Goal: Complete application form

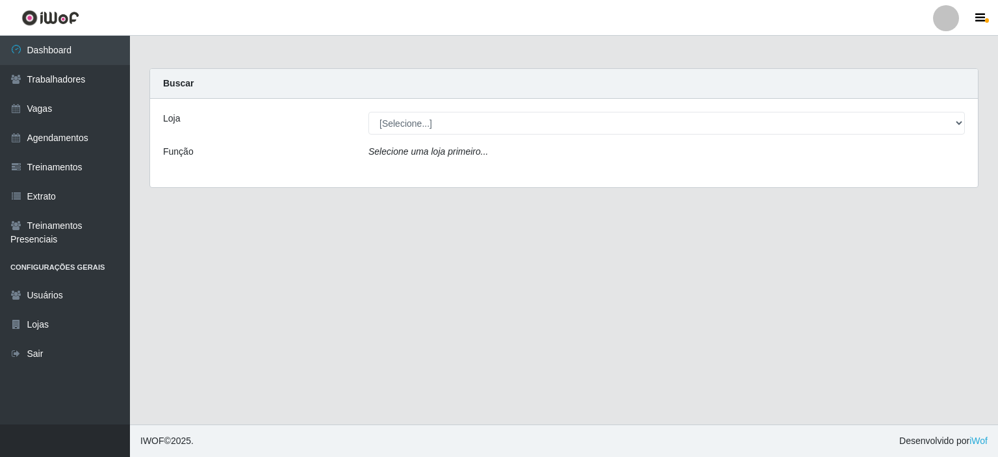
select select "425"
click at [368, 112] on select "[Selecione...] Iskisita Atakado - Centro de Distribuição" at bounding box center [666, 123] width 596 height 23
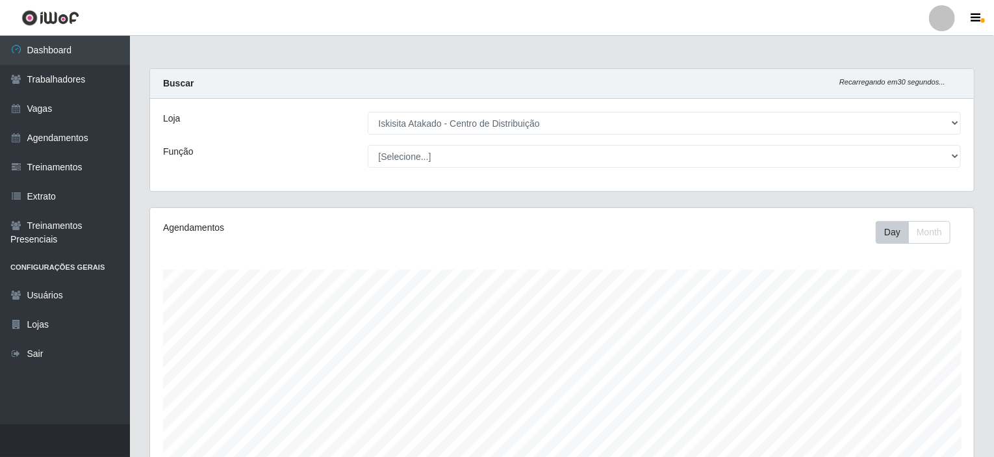
scroll to position [270, 824]
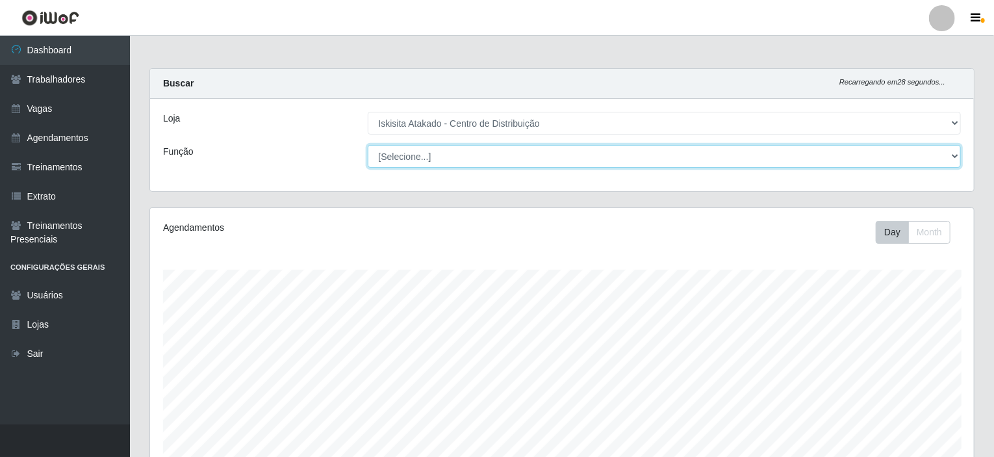
click at [396, 160] on select "[Selecione...] Auxiliar de Estoque Auxiliar de Estoque + Auxiliar de Estoque ++…" at bounding box center [665, 156] width 594 height 23
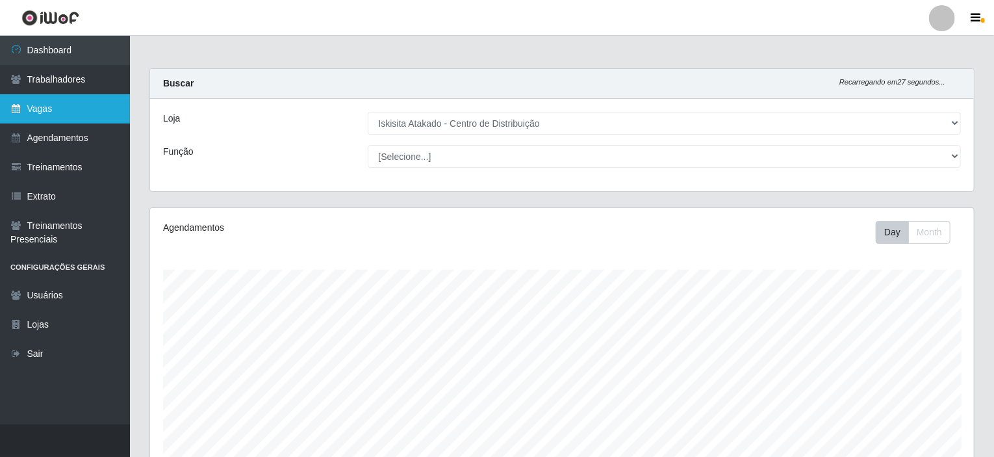
click at [44, 112] on link "Vagas" at bounding box center [65, 108] width 130 height 29
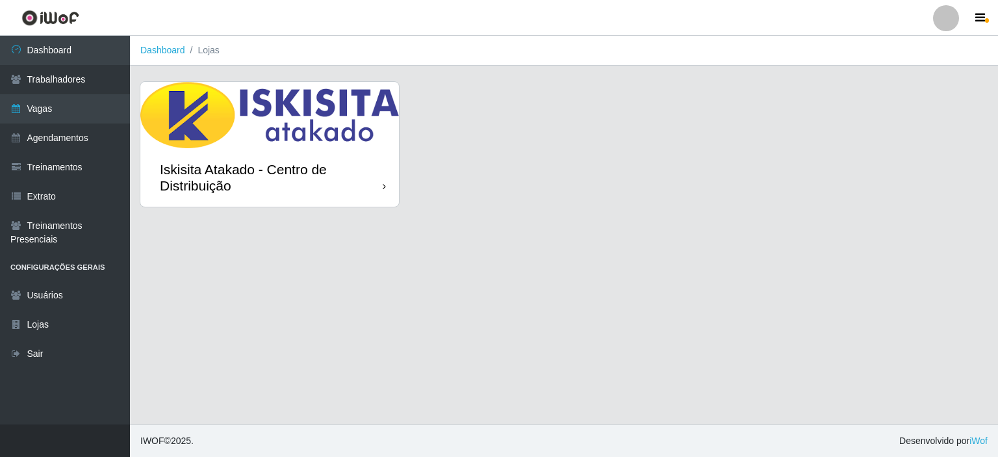
click at [270, 173] on div "Iskisita Atakado - Centro de Distribuição" at bounding box center [271, 177] width 223 height 32
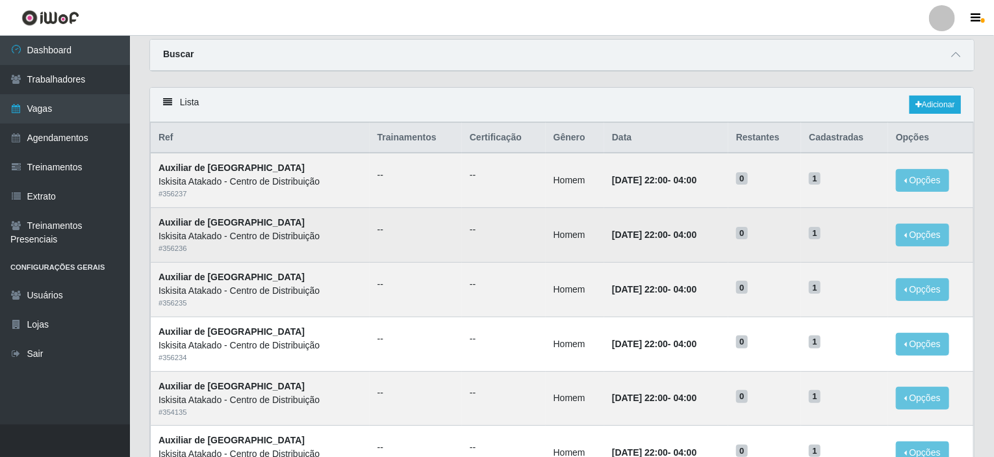
scroll to position [65, 0]
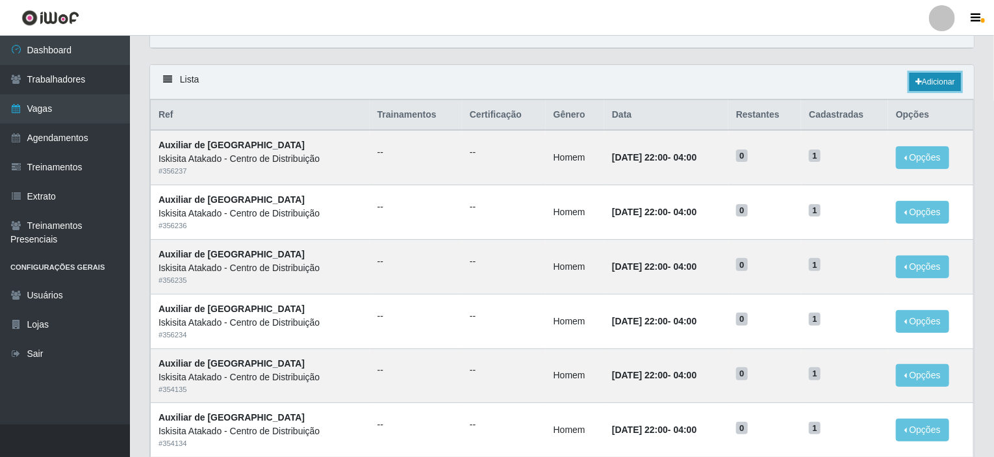
click at [934, 86] on link "Adicionar" at bounding box center [935, 82] width 51 height 18
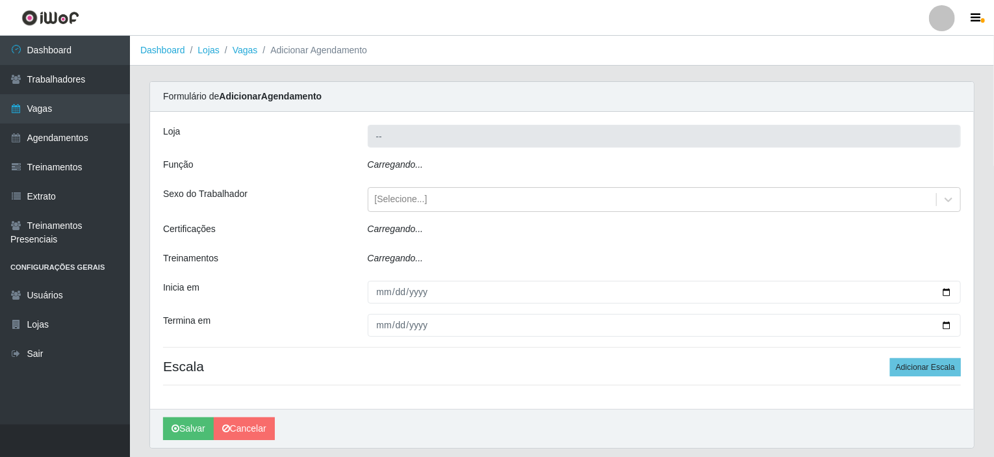
type input "Iskisita Atakado - Centro de Distribuição"
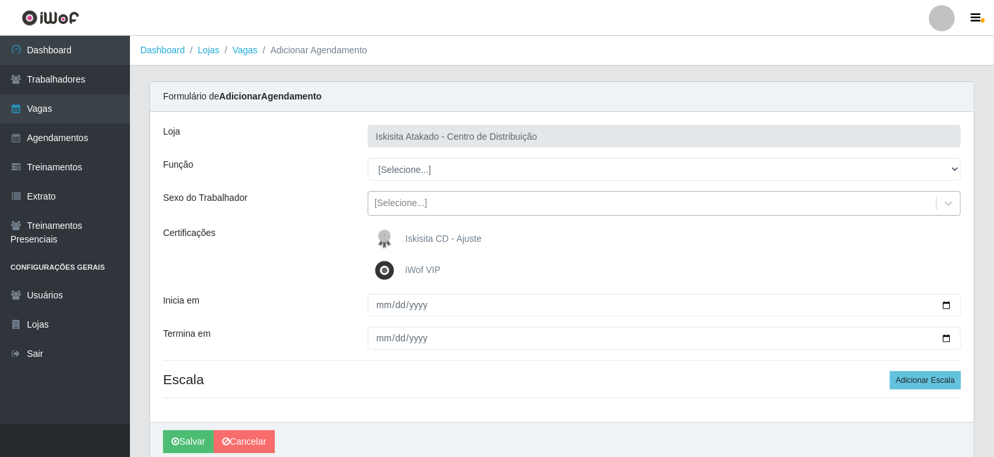
click at [450, 213] on div "[Selecione...]" at bounding box center [652, 203] width 569 height 21
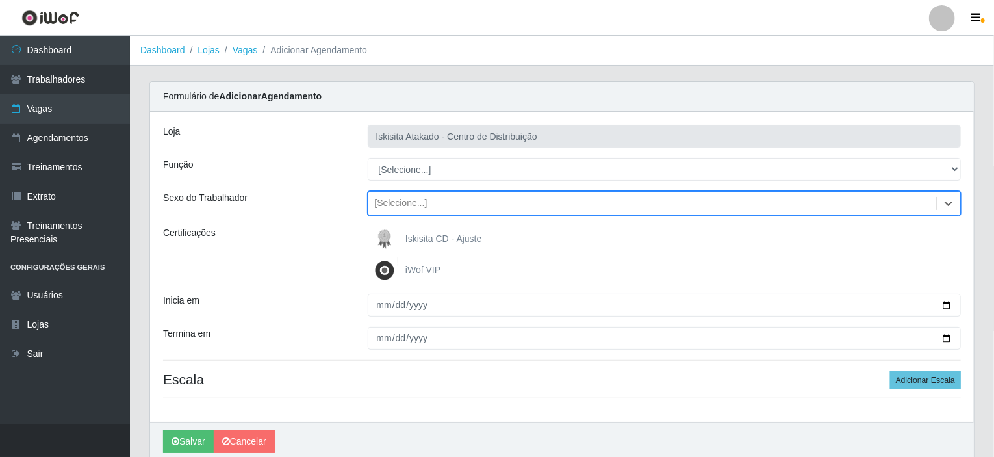
click at [450, 213] on div "[Selecione...]" at bounding box center [652, 203] width 569 height 21
click at [455, 237] on span "Iskisita CD - Ajuste" at bounding box center [443, 238] width 76 height 10
click at [0, 0] on input "Iskisita CD - Ajuste" at bounding box center [0, 0] width 0 height 0
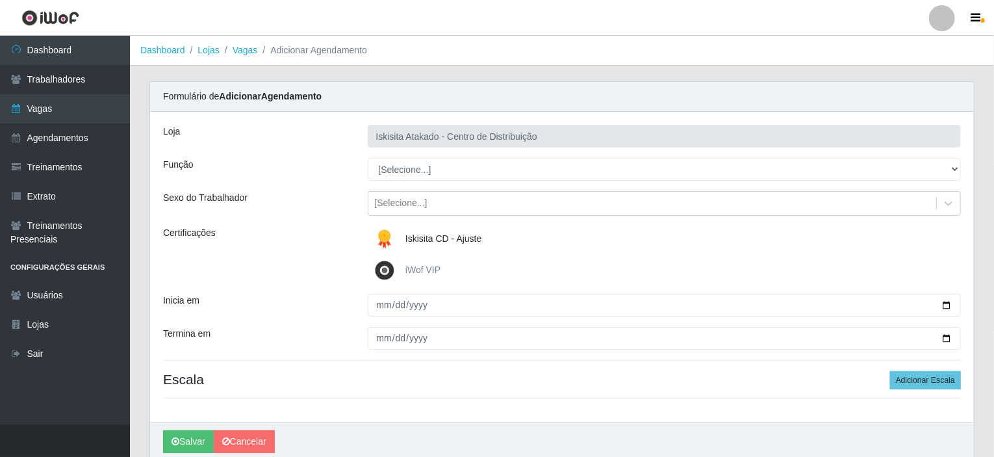
click at [442, 236] on span "Iskisita CD - Ajuste" at bounding box center [443, 238] width 76 height 10
click at [0, 0] on input "Iskisita CD - Ajuste" at bounding box center [0, 0] width 0 height 0
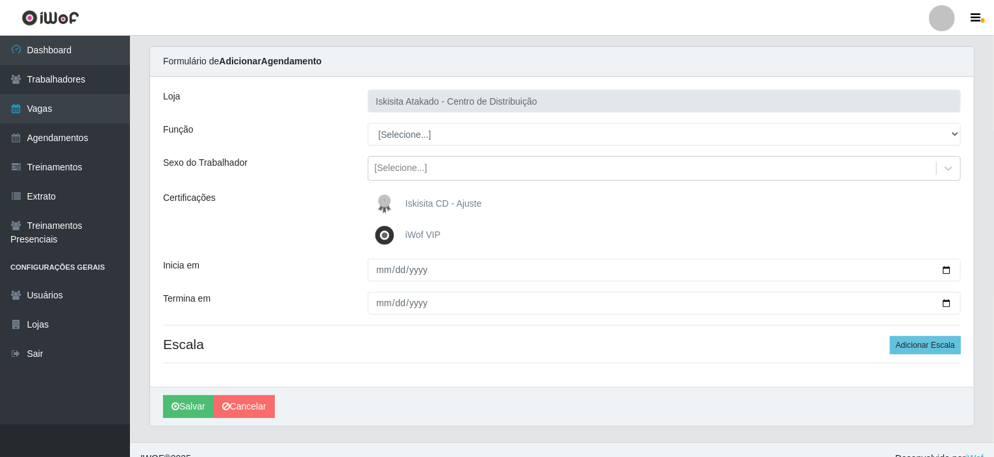
scroll to position [51, 0]
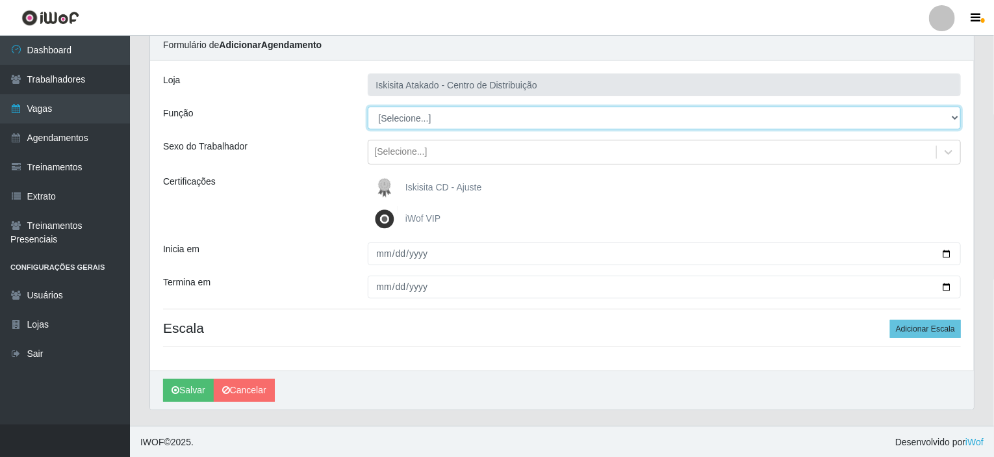
click at [418, 118] on select "[Selecione...] Auxiliar de Estoque Auxiliar de Estoque + Auxiliar de Estoque ++…" at bounding box center [665, 118] width 594 height 23
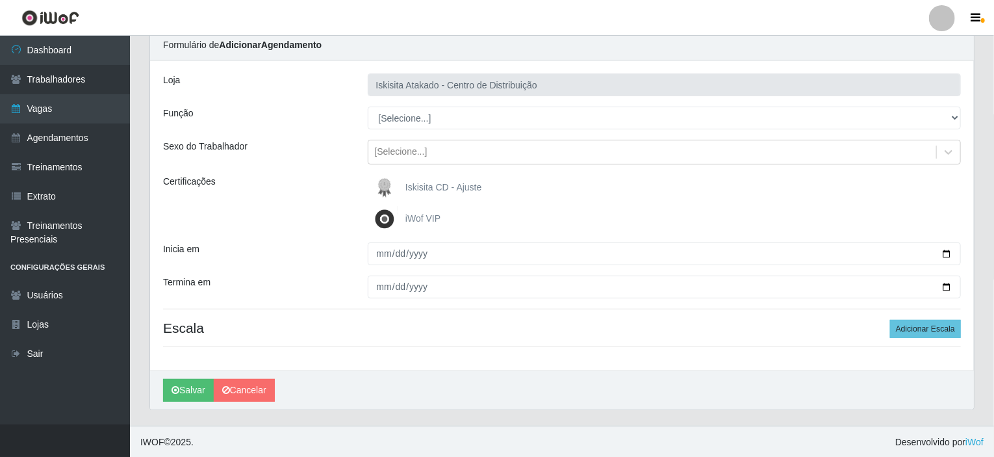
click at [335, 124] on div "Função" at bounding box center [255, 118] width 205 height 23
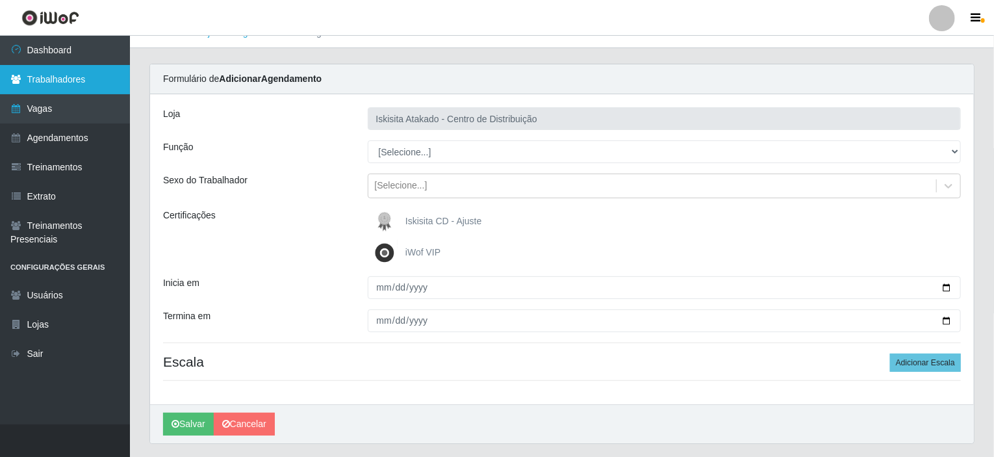
scroll to position [0, 0]
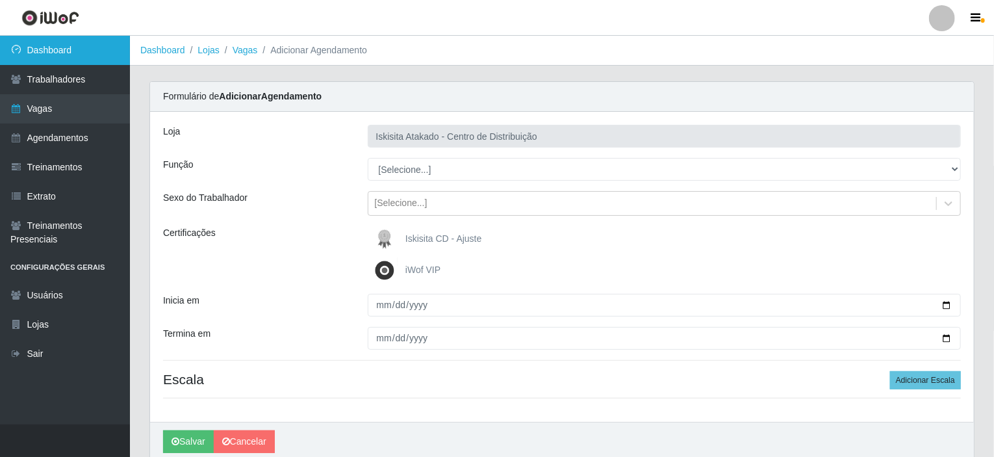
click at [53, 55] on link "Dashboard" at bounding box center [65, 50] width 130 height 29
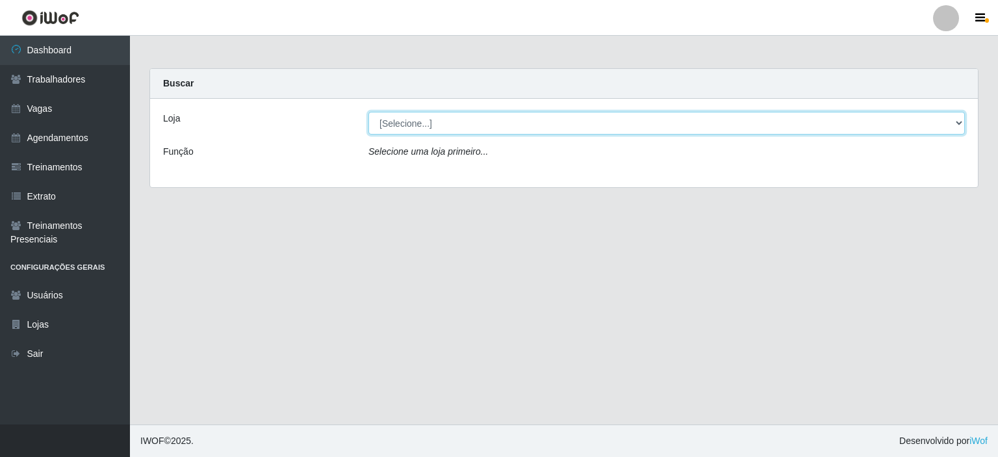
click at [407, 125] on select "[Selecione...] Iskisita Atakado - Centro de Distribuição" at bounding box center [666, 123] width 596 height 23
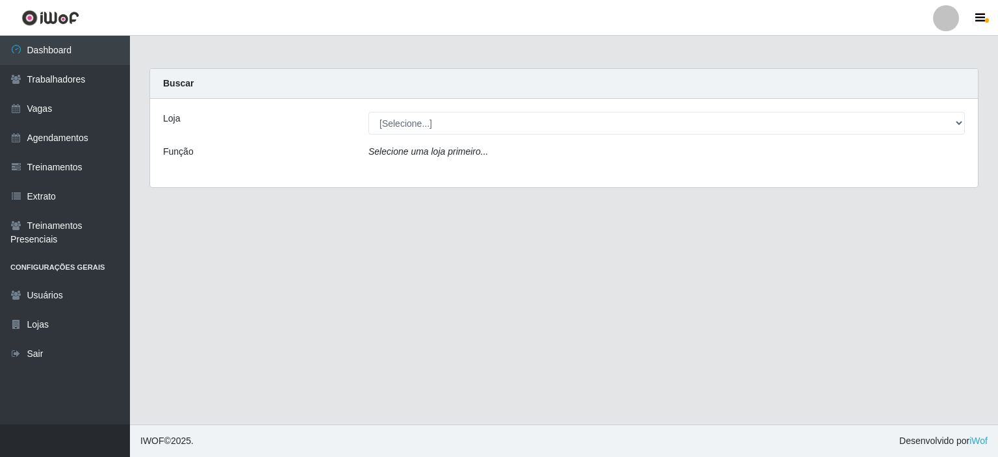
click at [320, 138] on div "Loja [Selecione...] Iskisita Atakado - Centro de Distribuição Função Selecione …" at bounding box center [564, 143] width 828 height 88
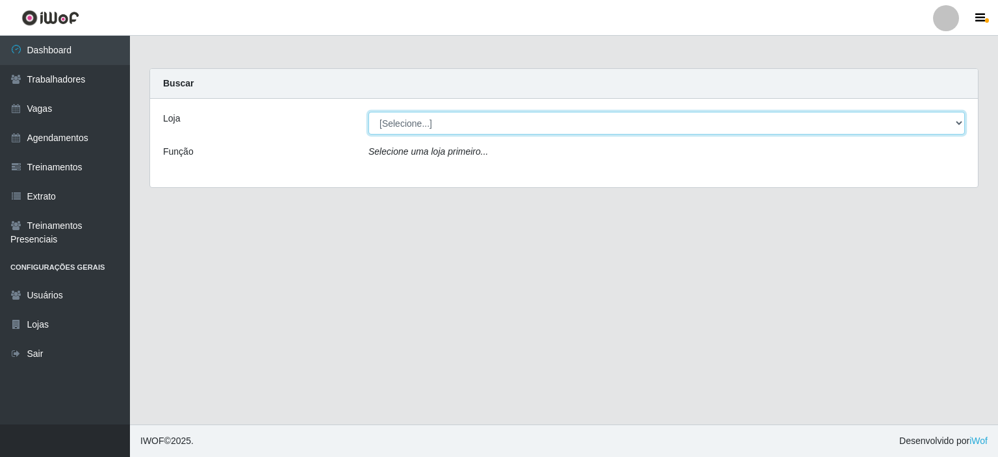
click at [372, 118] on select "[Selecione...] Iskisita Atakado - Centro de Distribuição" at bounding box center [666, 123] width 596 height 23
select select "425"
click at [368, 112] on select "[Selecione...] Iskisita Atakado - Centro de Distribuição" at bounding box center [666, 123] width 596 height 23
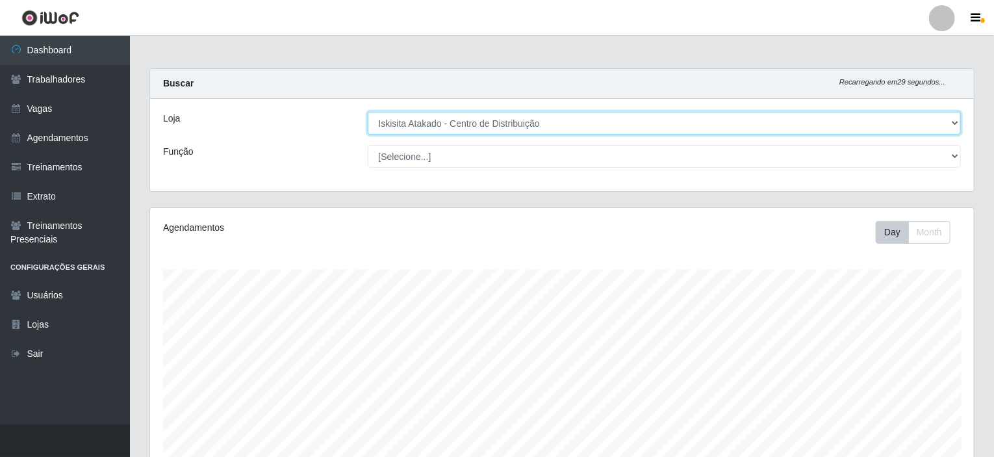
scroll to position [270, 824]
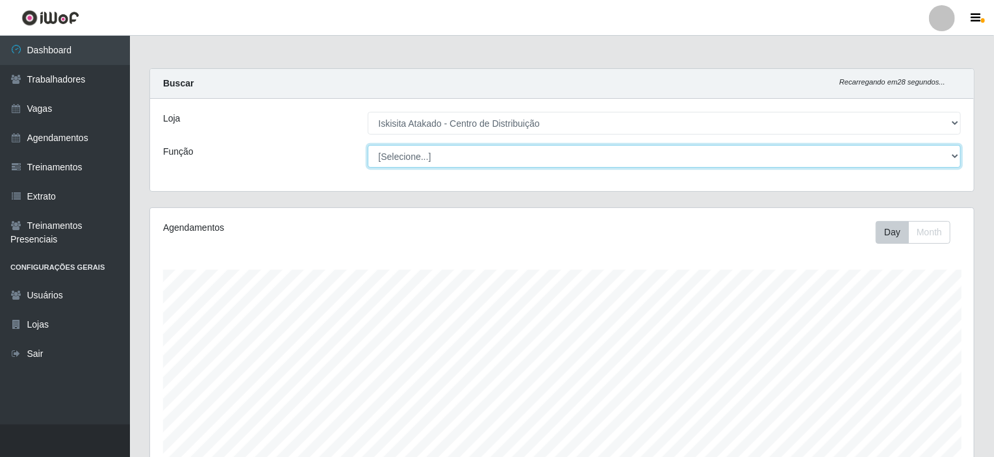
click at [429, 161] on select "[Selecione...] Auxiliar de Estoque Auxiliar de Estoque + Auxiliar de Estoque ++…" at bounding box center [665, 156] width 594 height 23
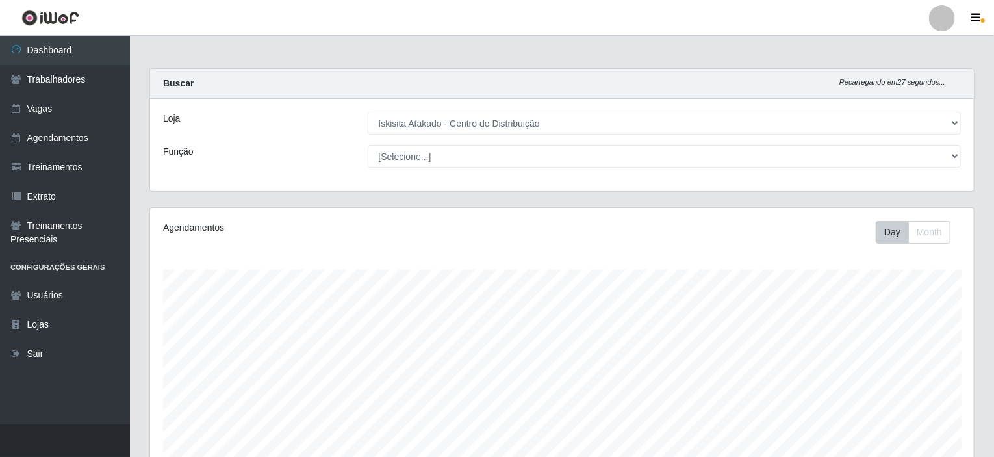
click at [322, 174] on div "Loja [Selecione...] Iskisita Atakado - Centro de Distribuição Função [Selecione…" at bounding box center [562, 145] width 824 height 92
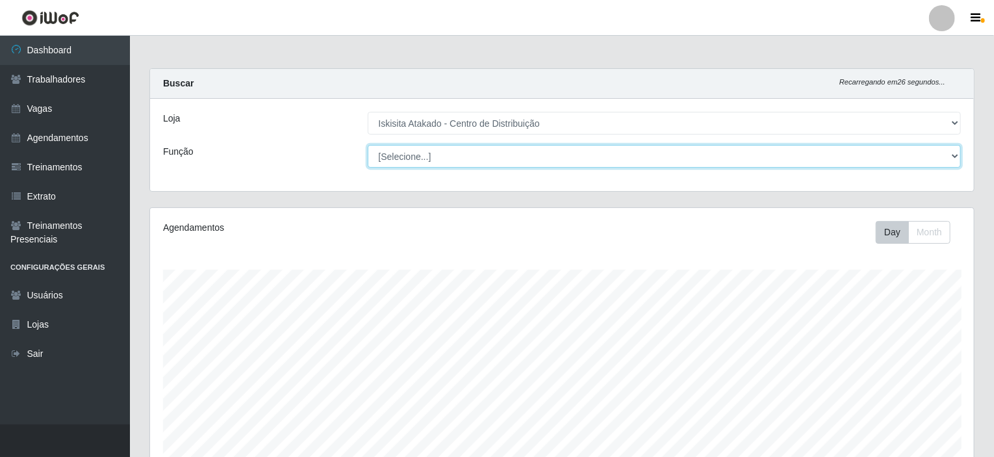
click at [409, 164] on select "[Selecione...] Auxiliar de Estoque Auxiliar de Estoque + Auxiliar de Estoque ++…" at bounding box center [665, 156] width 594 height 23
select select "75"
click at [368, 145] on select "[Selecione...] Auxiliar de Estoque Auxiliar de Estoque + Auxiliar de Estoque ++…" at bounding box center [665, 156] width 594 height 23
click at [409, 166] on select "[Selecione...] Auxiliar de Estoque Auxiliar de Estoque + Auxiliar de Estoque ++…" at bounding box center [665, 156] width 594 height 23
click at [368, 145] on select "[Selecione...] Auxiliar de Estoque Auxiliar de Estoque + Auxiliar de Estoque ++…" at bounding box center [665, 156] width 594 height 23
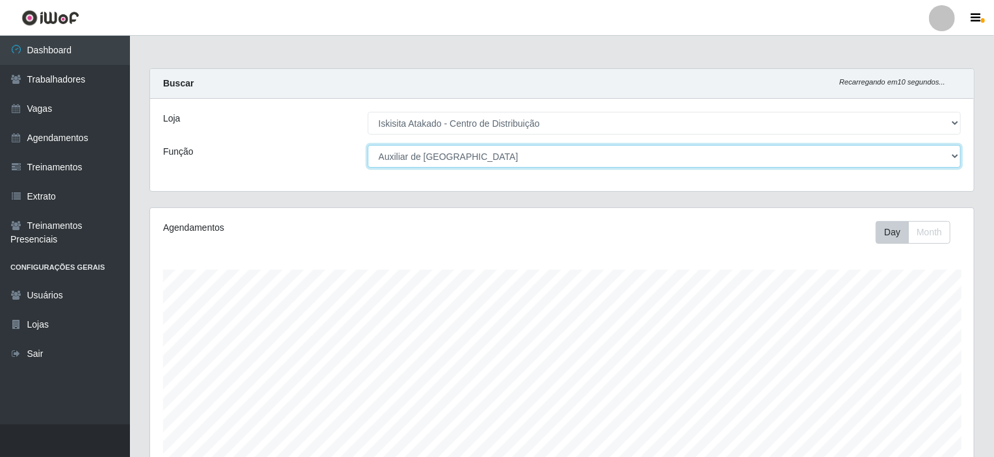
scroll to position [230, 0]
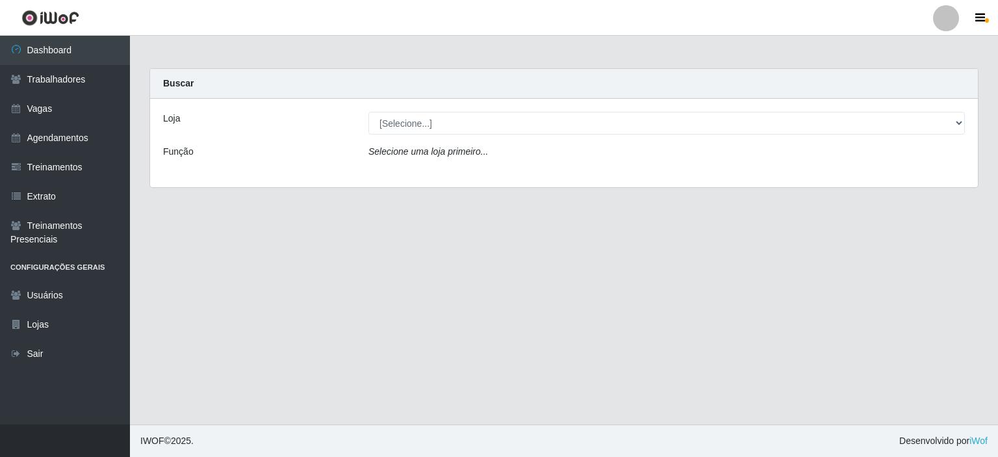
select select "425"
click at [368, 112] on select "[Selecione...] Iskisita Atakado - Centro de Distribuição" at bounding box center [666, 123] width 596 height 23
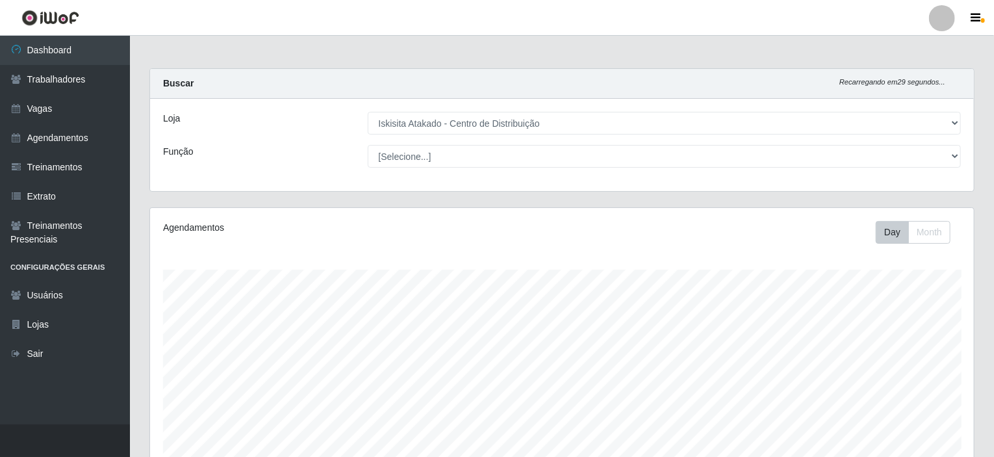
scroll to position [270, 824]
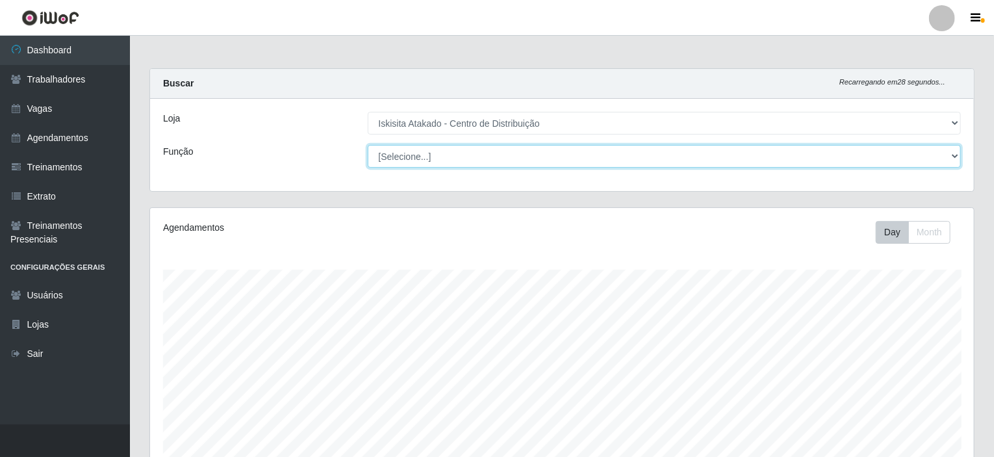
click at [431, 157] on select "[Selecione...] Auxiliar de Estoque Auxiliar de Estoque + Auxiliar de Estoque ++…" at bounding box center [665, 156] width 594 height 23
select select "75"
click at [368, 145] on select "[Selecione...] Auxiliar de Estoque Auxiliar de Estoque + Auxiliar de Estoque ++…" at bounding box center [665, 156] width 594 height 23
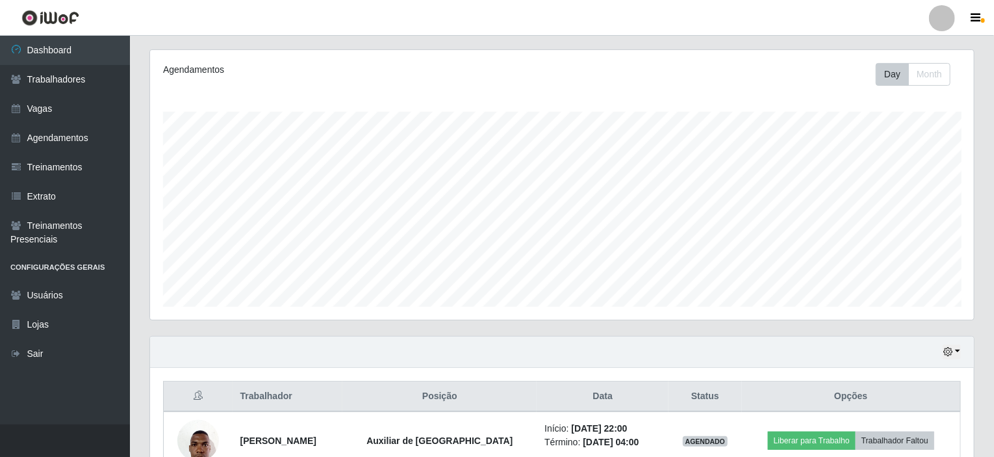
scroll to position [230, 0]
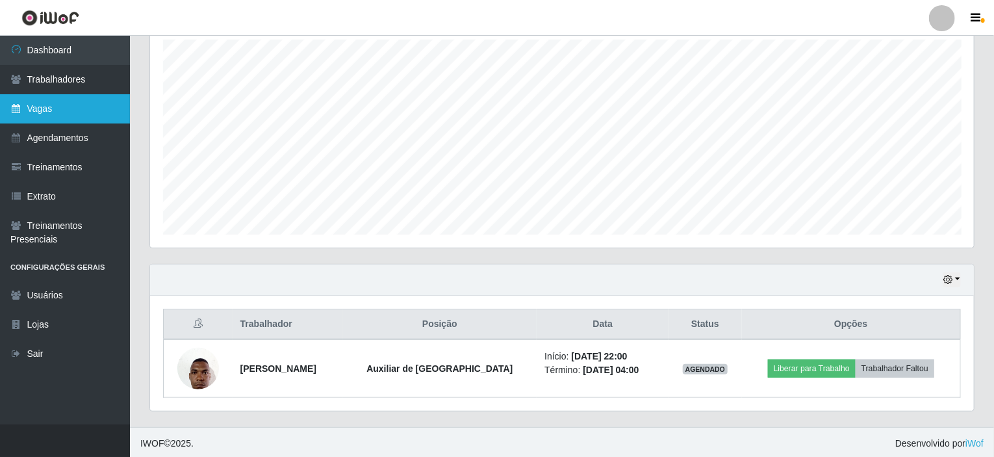
click at [45, 116] on link "Vagas" at bounding box center [65, 108] width 130 height 29
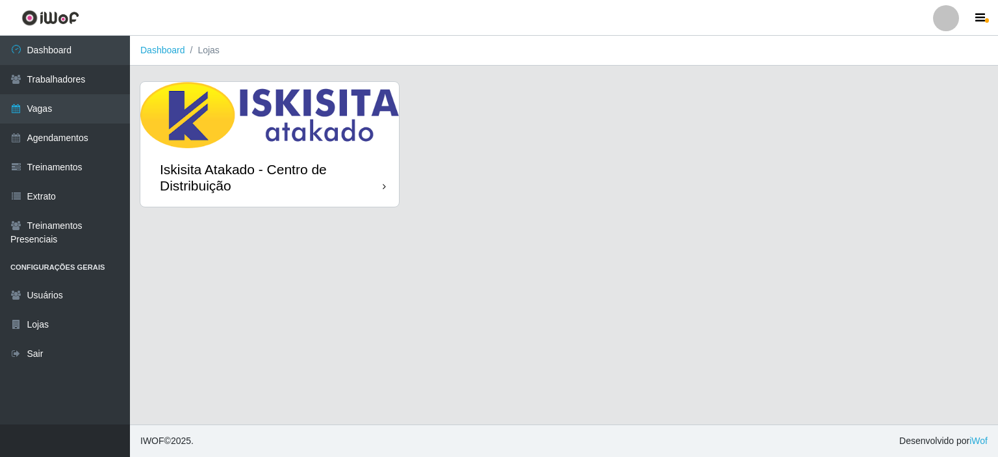
click at [233, 156] on div "Iskisita Atakado - Centro de Distribuição" at bounding box center [269, 177] width 259 height 58
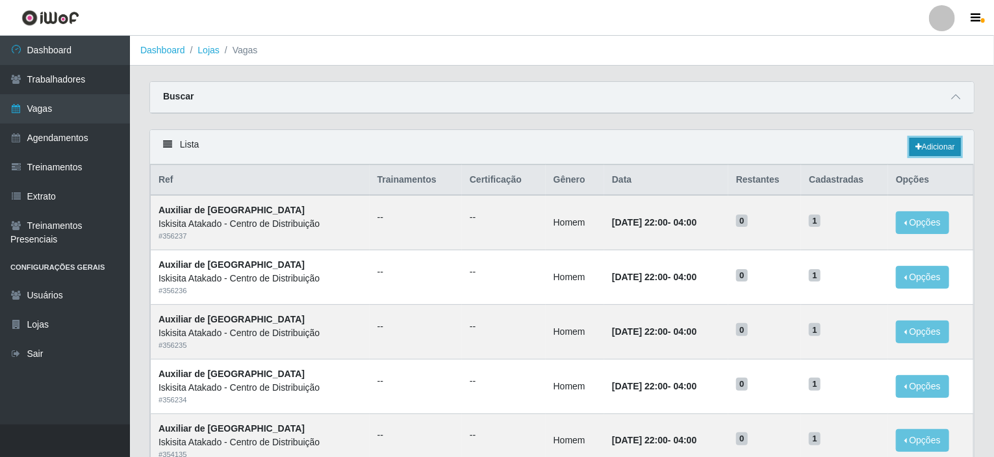
click at [936, 147] on link "Adicionar" at bounding box center [935, 147] width 51 height 18
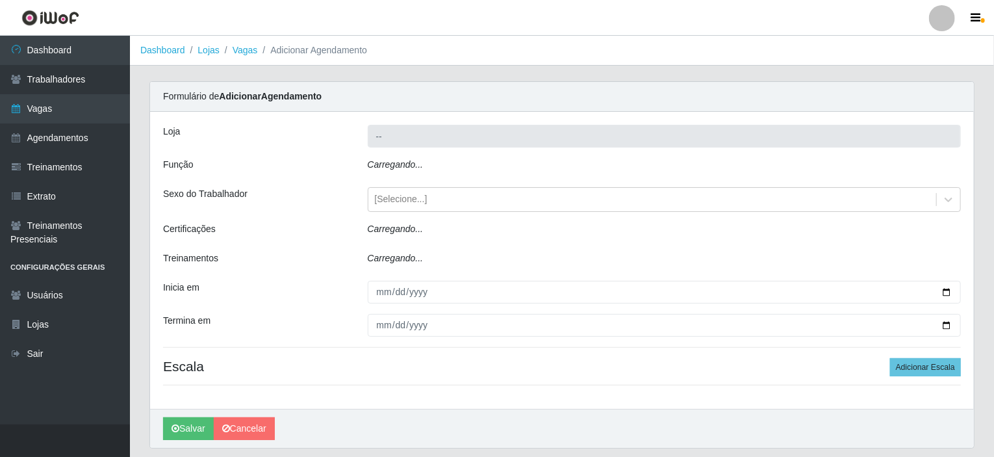
type input "Iskisita Atakado - Centro de Distribuição"
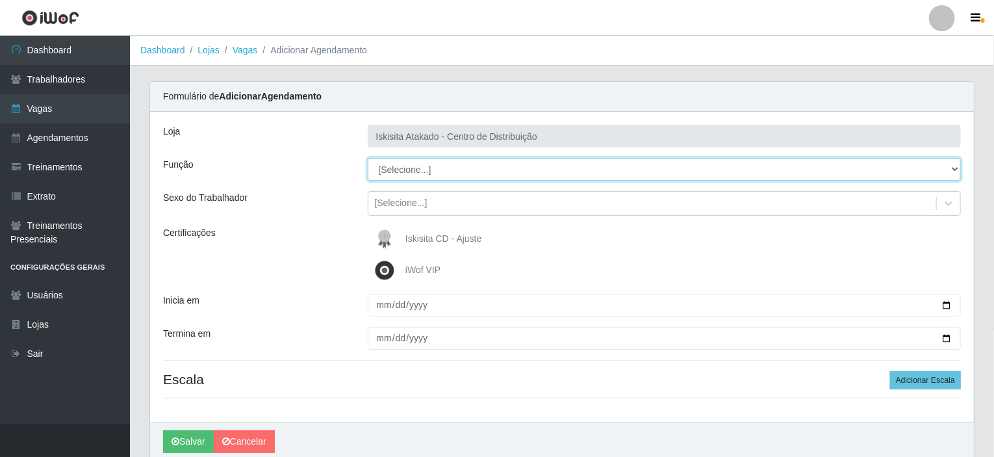
click at [421, 170] on select "[Selecione...] Auxiliar de Estoque Auxiliar de Estoque + Auxiliar de Estoque ++…" at bounding box center [665, 169] width 594 height 23
select select "75"
click at [368, 158] on select "[Selecione...] Auxiliar de Estoque Auxiliar de Estoque + Auxiliar de Estoque ++…" at bounding box center [665, 169] width 594 height 23
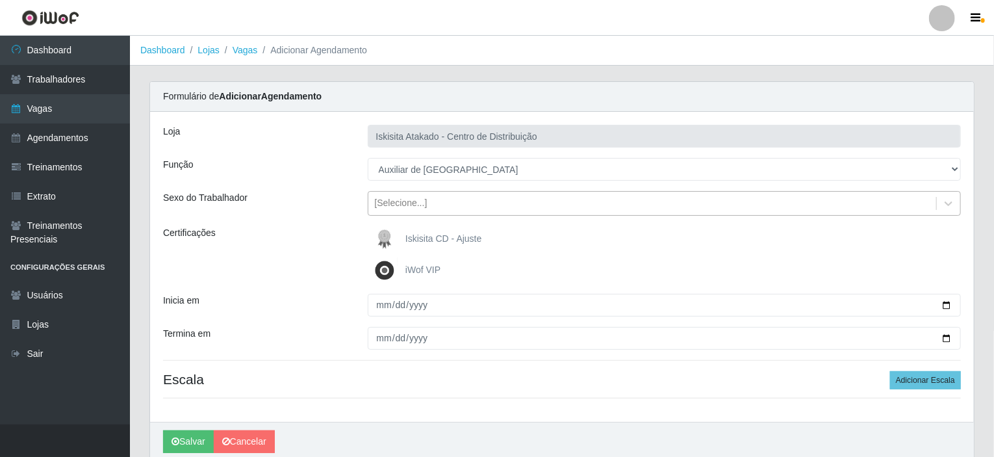
click at [436, 202] on div "[Selecione...]" at bounding box center [652, 203] width 569 height 21
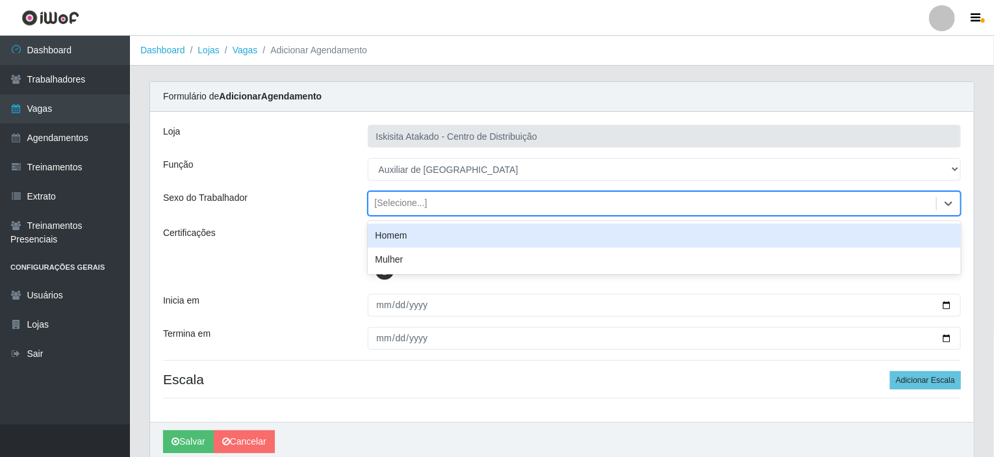
click at [426, 238] on div "Homem" at bounding box center [665, 236] width 594 height 24
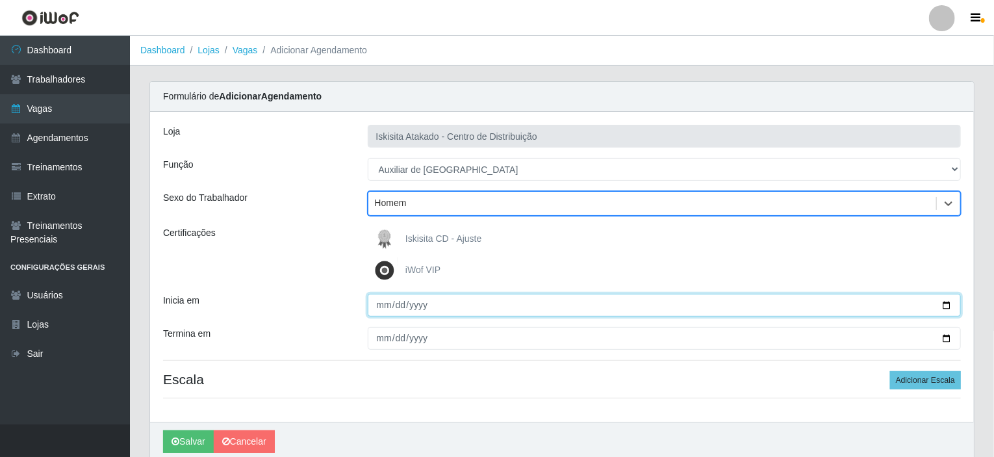
click at [383, 309] on input "Inicia em" at bounding box center [665, 305] width 594 height 23
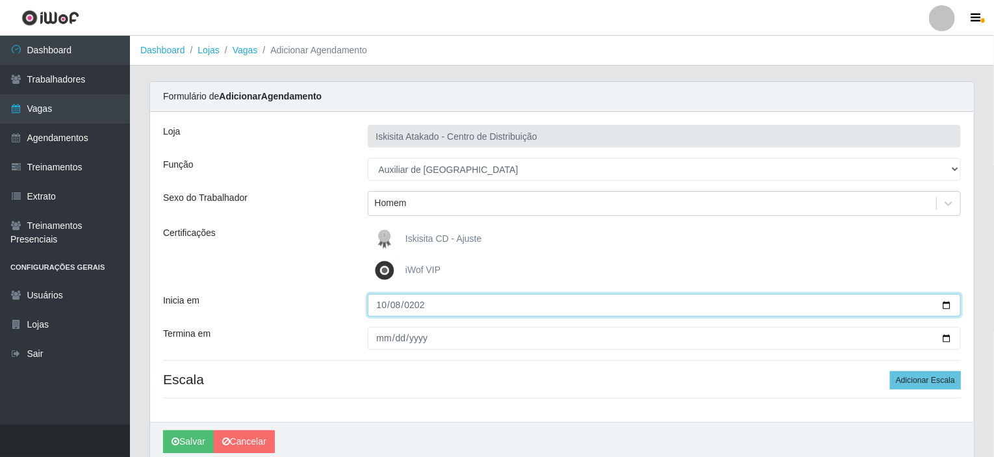
type input "[DATE]"
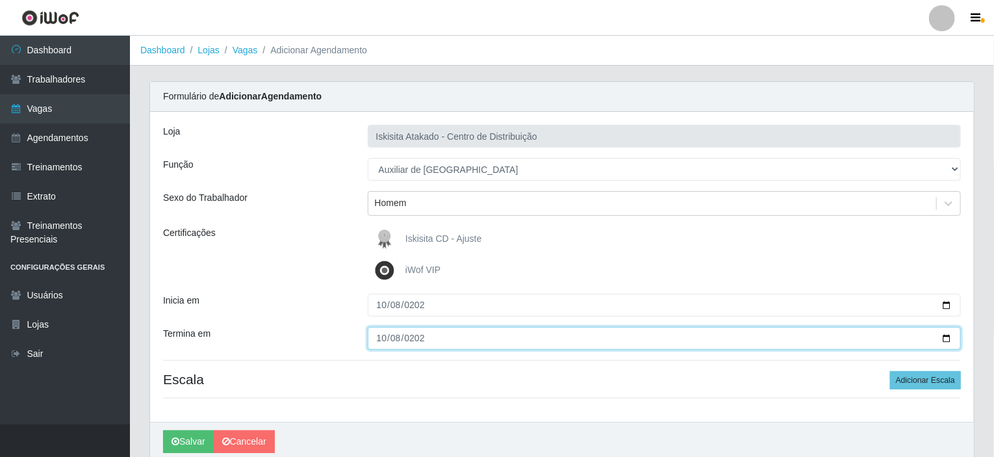
type input "[DATE]"
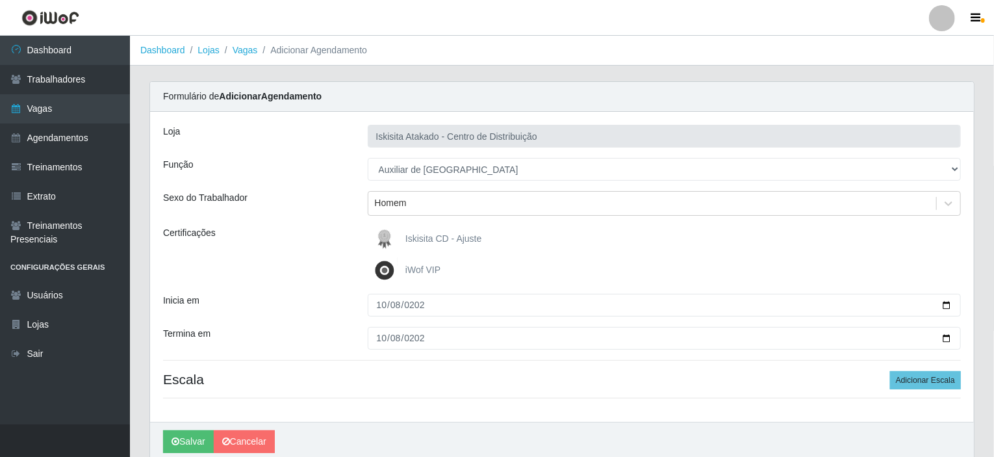
click at [420, 274] on span "iWof VIP" at bounding box center [422, 269] width 35 height 10
click at [0, 0] on input "iWof VIP" at bounding box center [0, 0] width 0 height 0
click at [434, 271] on span "iWof VIP" at bounding box center [422, 269] width 35 height 10
click at [0, 0] on input "iWof VIP" at bounding box center [0, 0] width 0 height 0
click at [911, 381] on button "Adicionar Escala" at bounding box center [925, 380] width 71 height 18
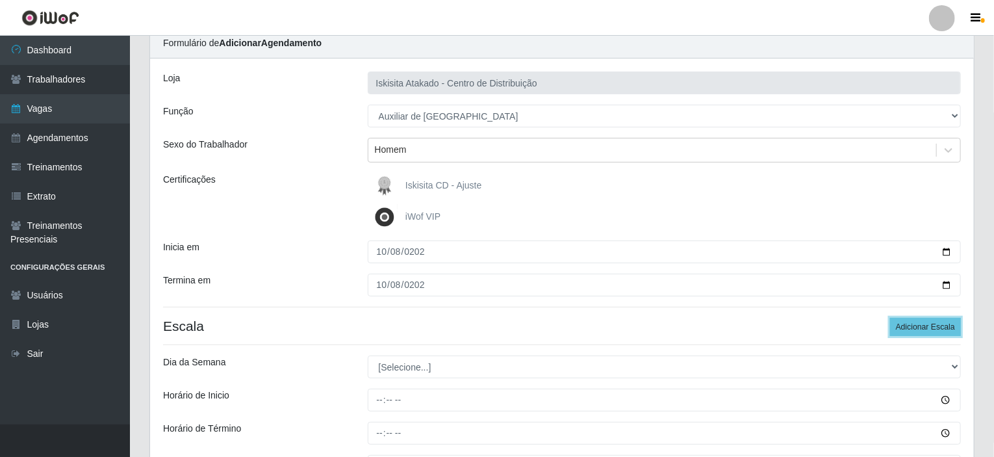
scroll to position [130, 0]
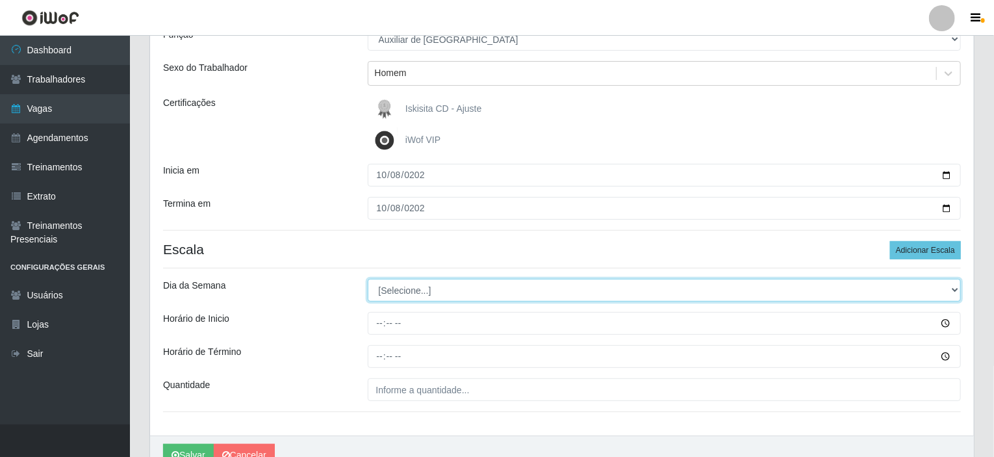
click at [398, 293] on select "[Selecione...] Segunda Terça Quarta Quinta Sexta Sábado Domingo" at bounding box center [665, 290] width 594 height 23
select select "3"
click at [368, 279] on select "[Selecione...] Segunda Terça Quarta Quinta Sexta Sábado Domingo" at bounding box center [665, 290] width 594 height 23
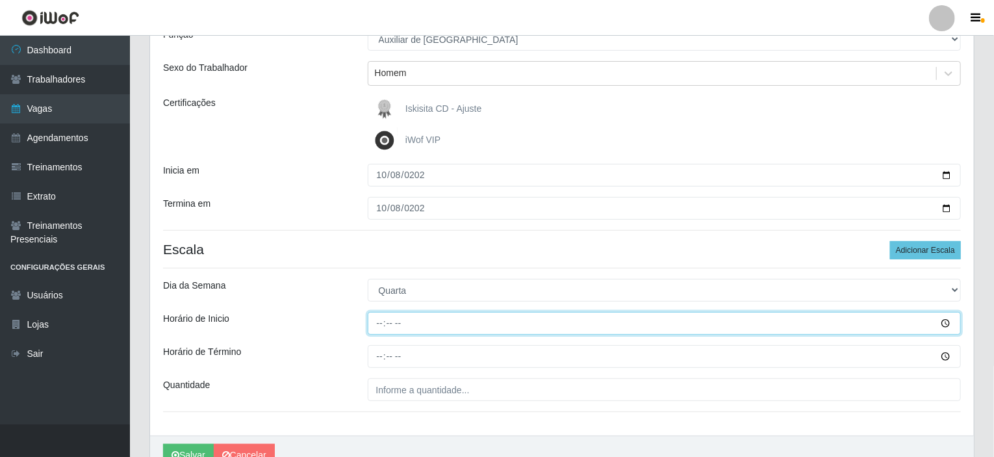
click at [378, 324] on input "Horário de Inicio" at bounding box center [665, 323] width 594 height 23
type input "10:30"
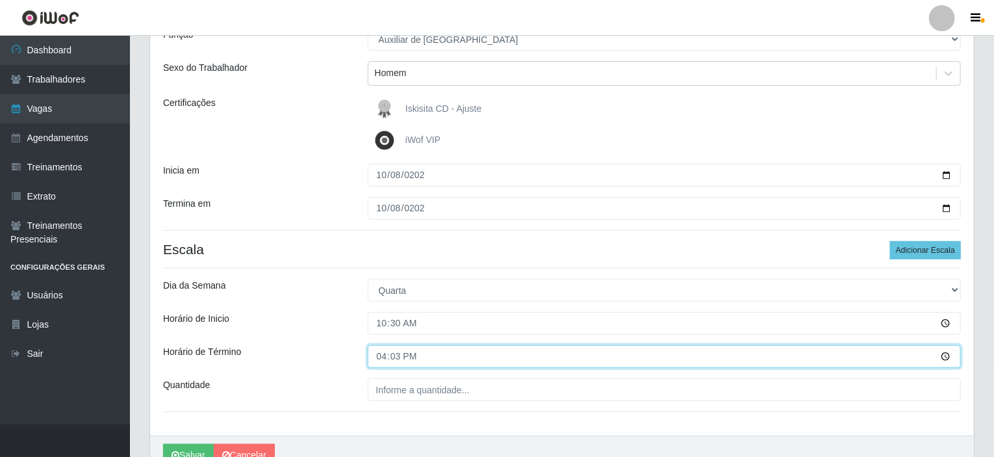
type input "16:30"
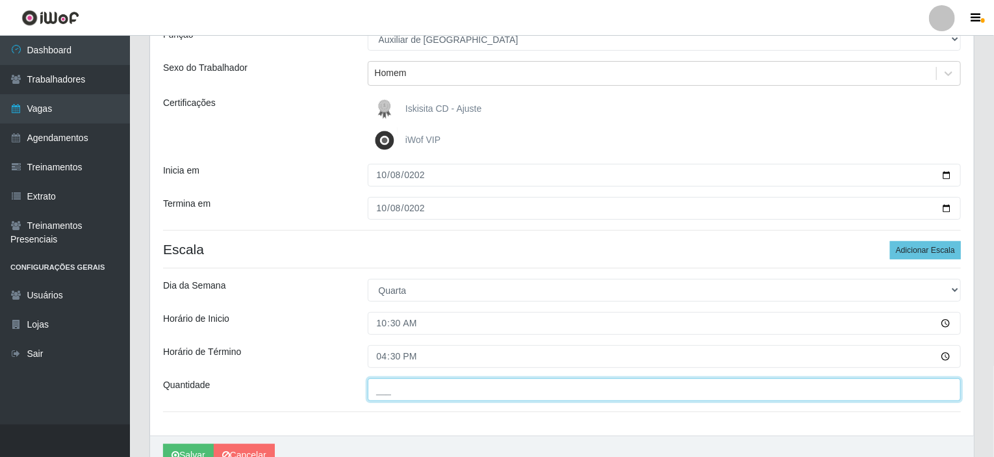
click at [396, 388] on input "___" at bounding box center [665, 389] width 594 height 23
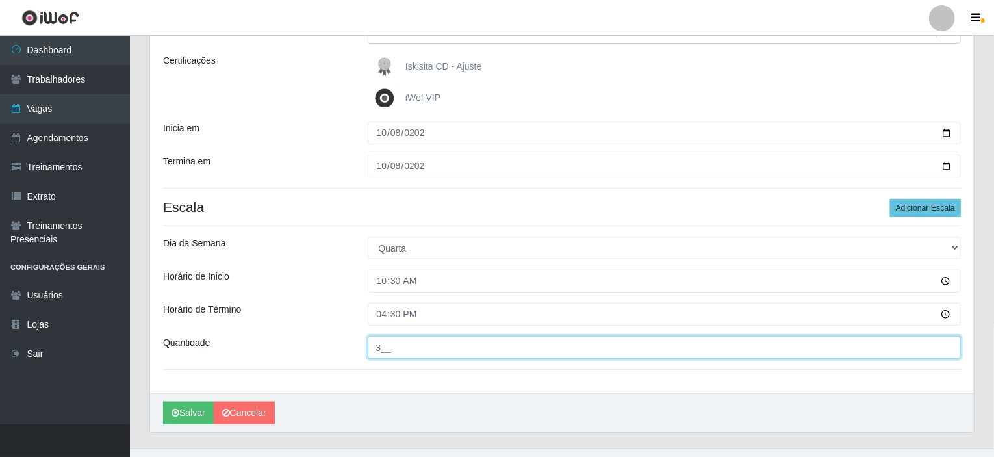
scroll to position [195, 0]
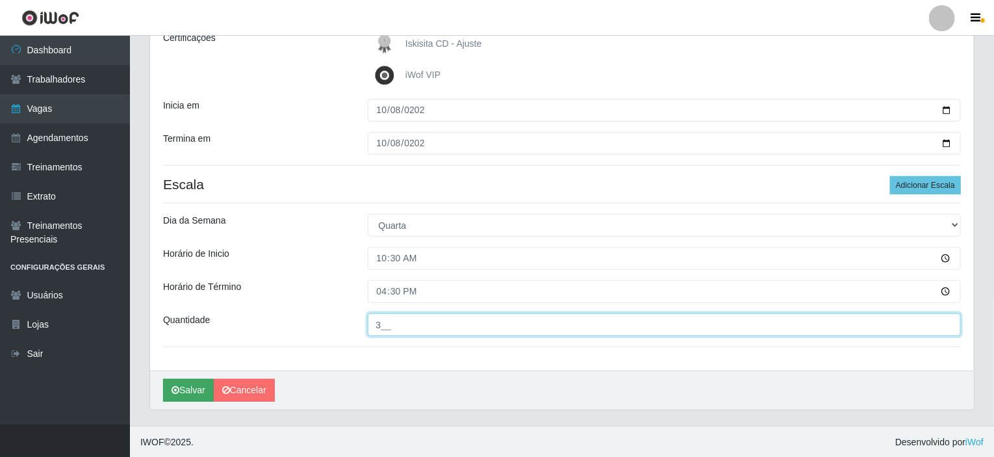
type input "3__"
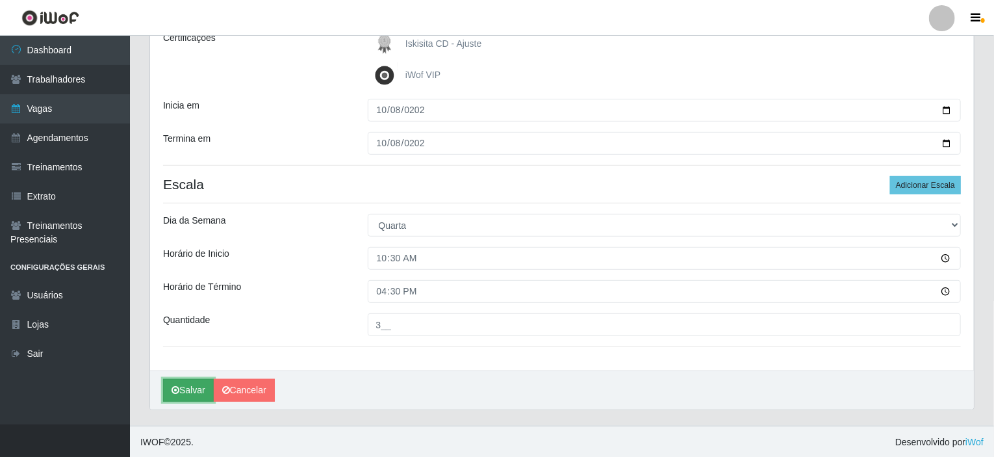
click at [186, 392] on button "Salvar" at bounding box center [188, 390] width 51 height 23
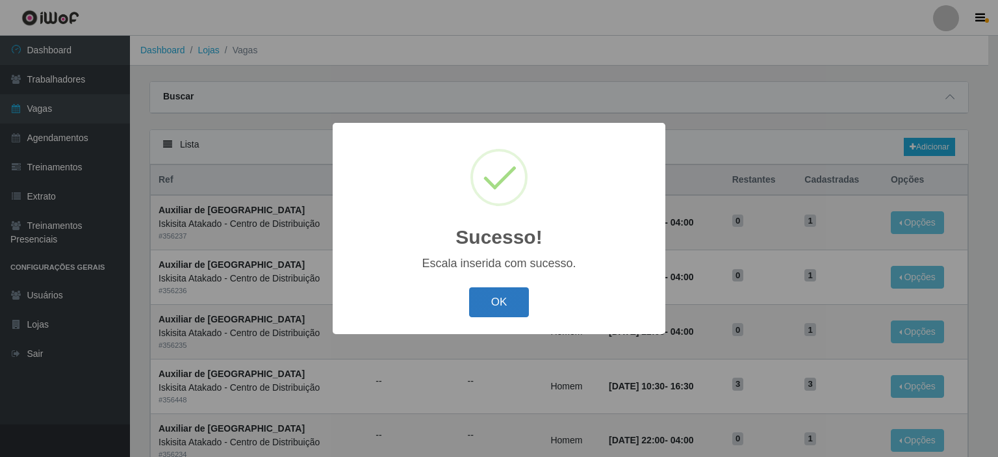
click at [491, 311] on button "OK" at bounding box center [499, 302] width 60 height 31
